Goal: Book appointment/travel/reservation

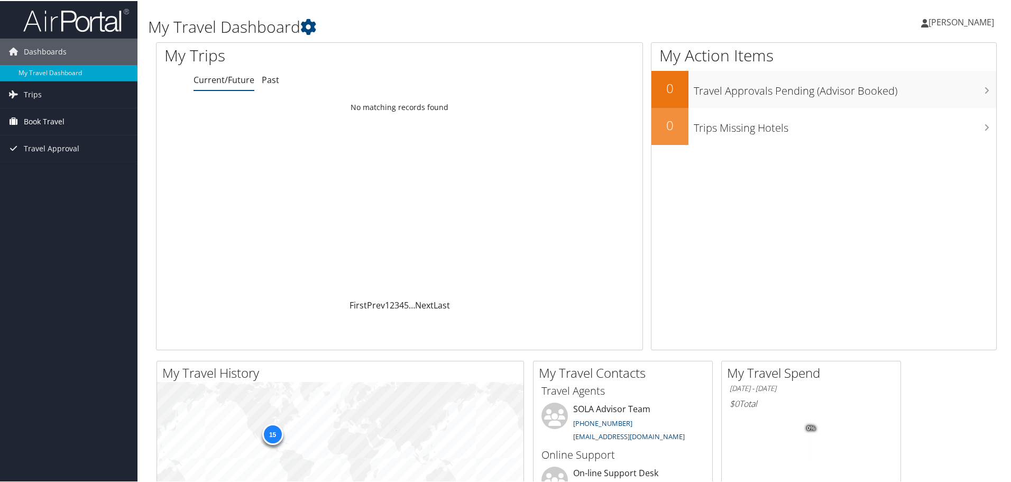
click at [36, 111] on span "Book Travel" at bounding box center [44, 120] width 41 height 26
click at [49, 155] on link "Book/Manage Online Trips" at bounding box center [68, 158] width 137 height 16
